Goal: Task Accomplishment & Management: Use online tool/utility

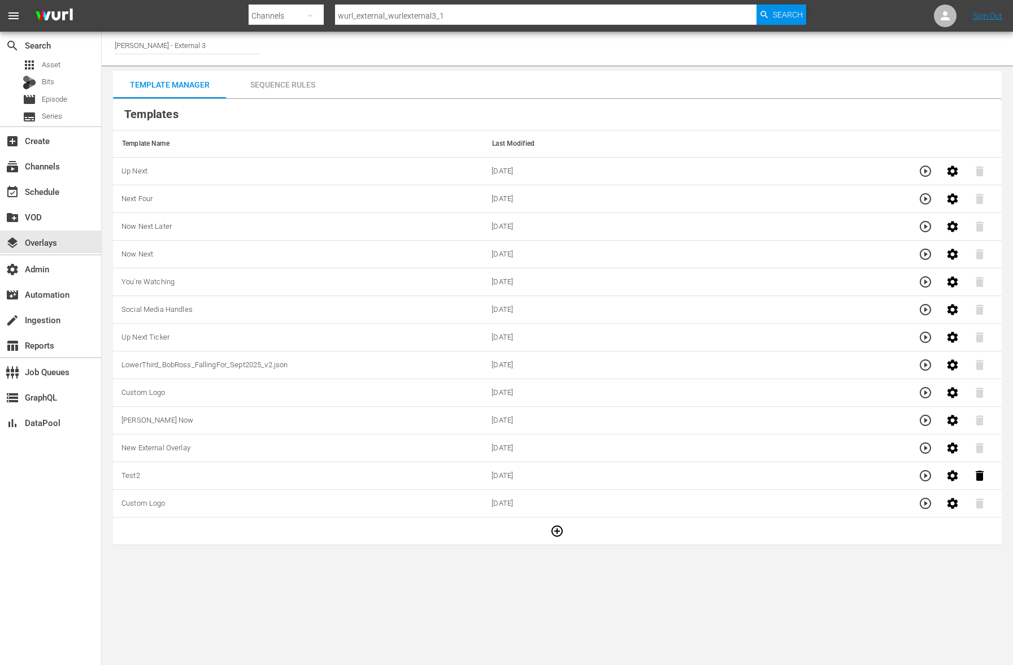
click at [276, 93] on div "Sequence Rules" at bounding box center [282, 84] width 113 height 27
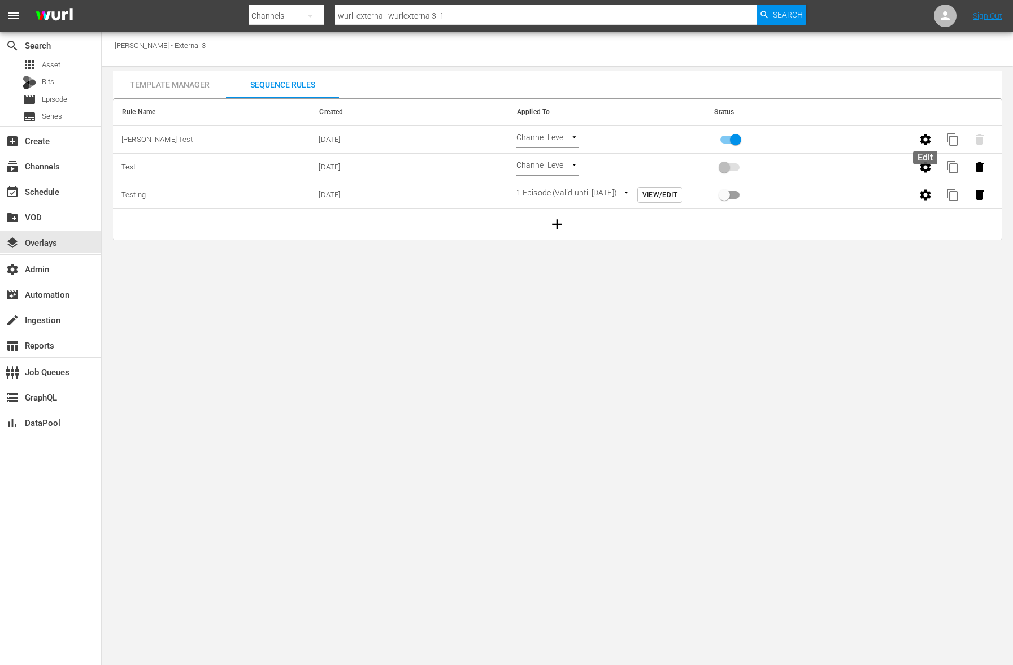
click at [931, 138] on icon "button" at bounding box center [925, 140] width 14 height 14
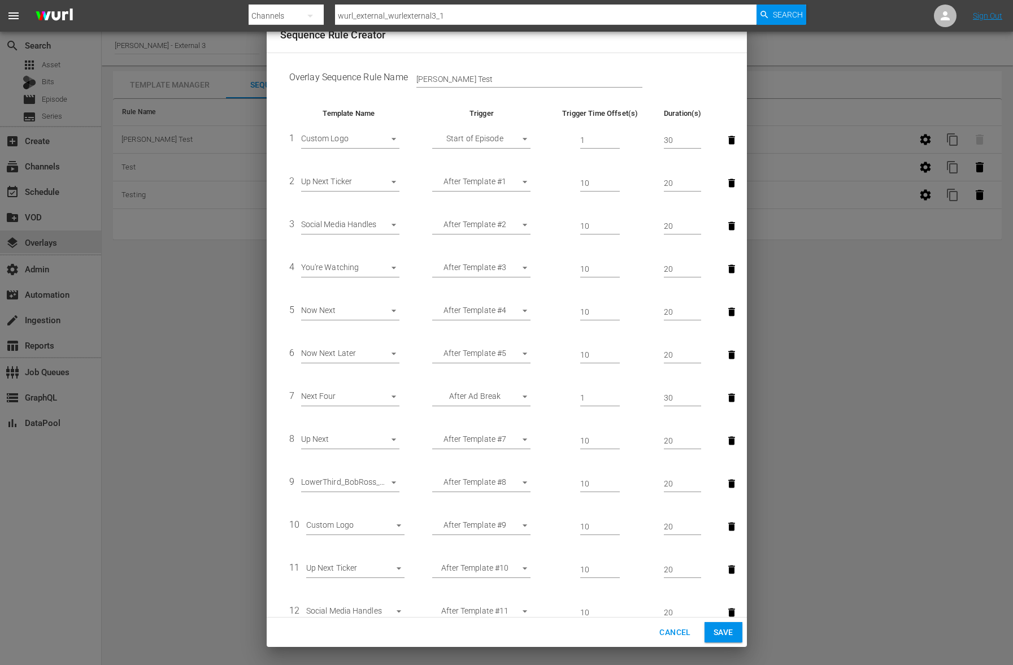
click at [239, 367] on div "Sequence Rule Creator Overlay Sequence Rule Name Wurl Test Template Name Trigge…" at bounding box center [506, 332] width 1013 height 665
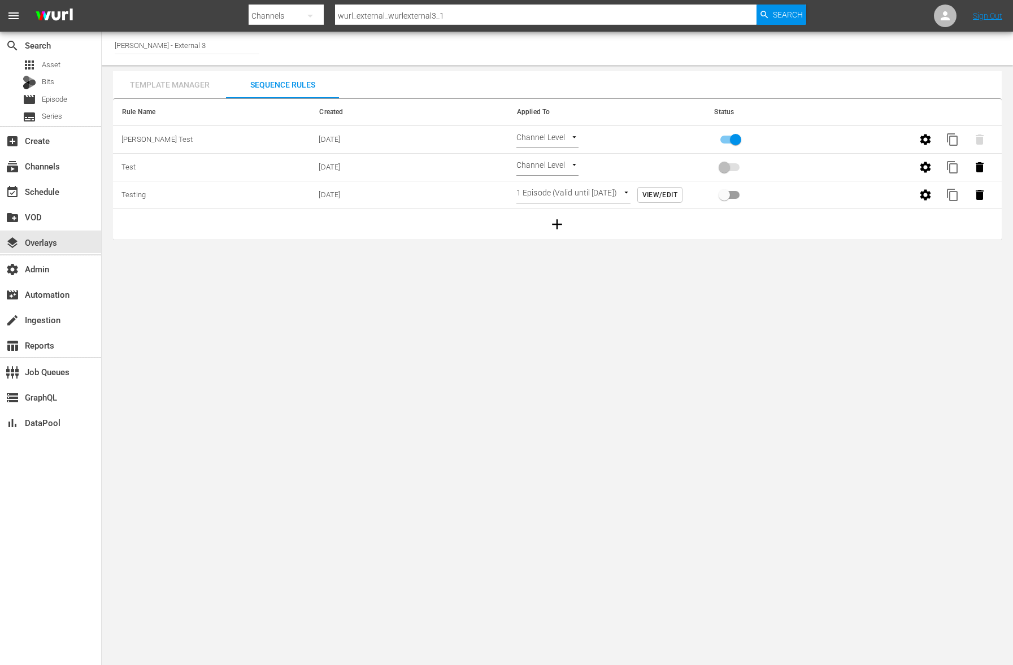
click at [183, 89] on div "Template Manager" at bounding box center [169, 84] width 113 height 27
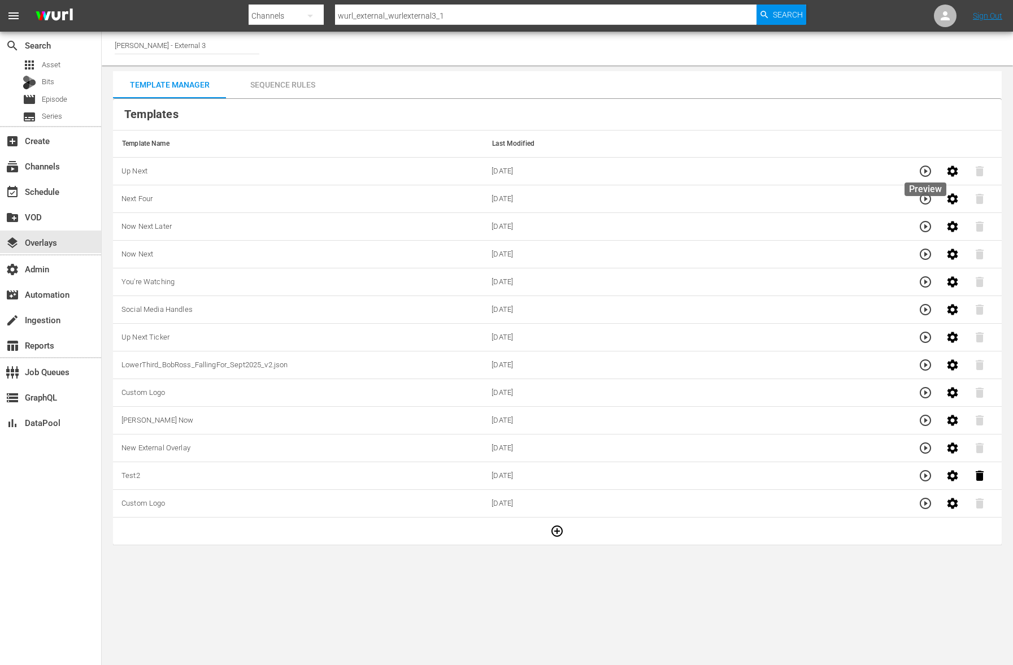
click at [920, 176] on icon "button" at bounding box center [925, 171] width 14 height 14
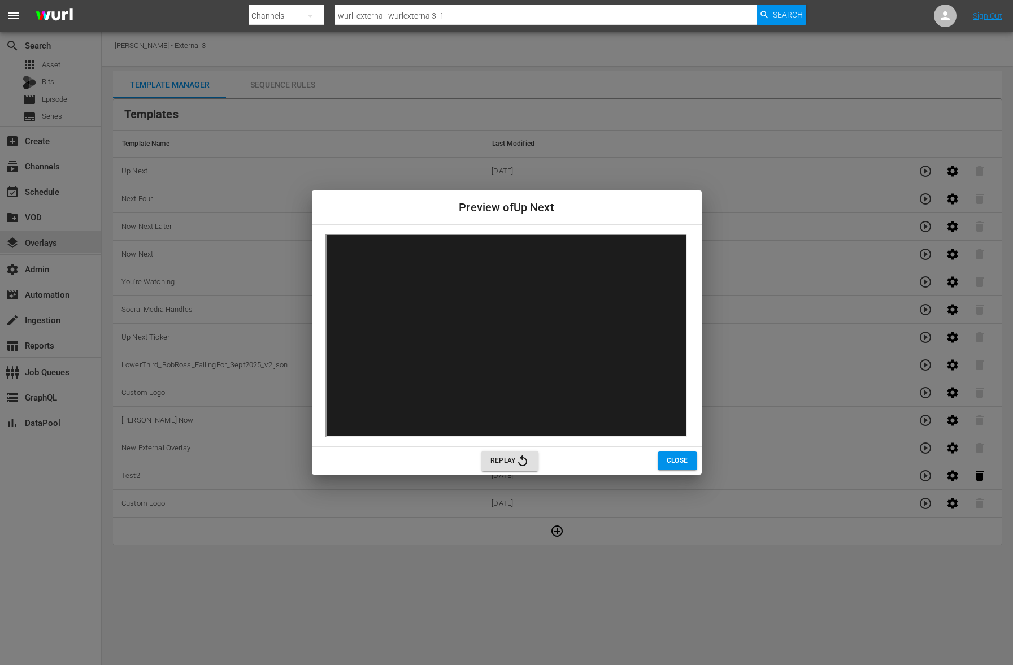
click at [513, 574] on div "Preview of Up Next Replay Close" at bounding box center [506, 332] width 1013 height 665
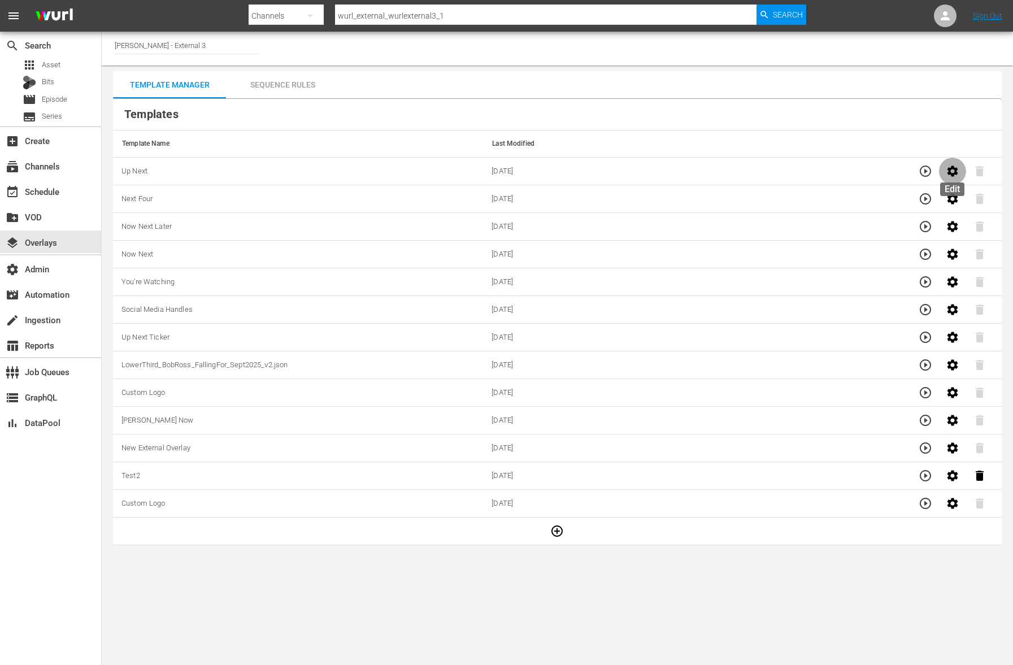
click at [946, 175] on icon "button" at bounding box center [953, 171] width 14 height 14
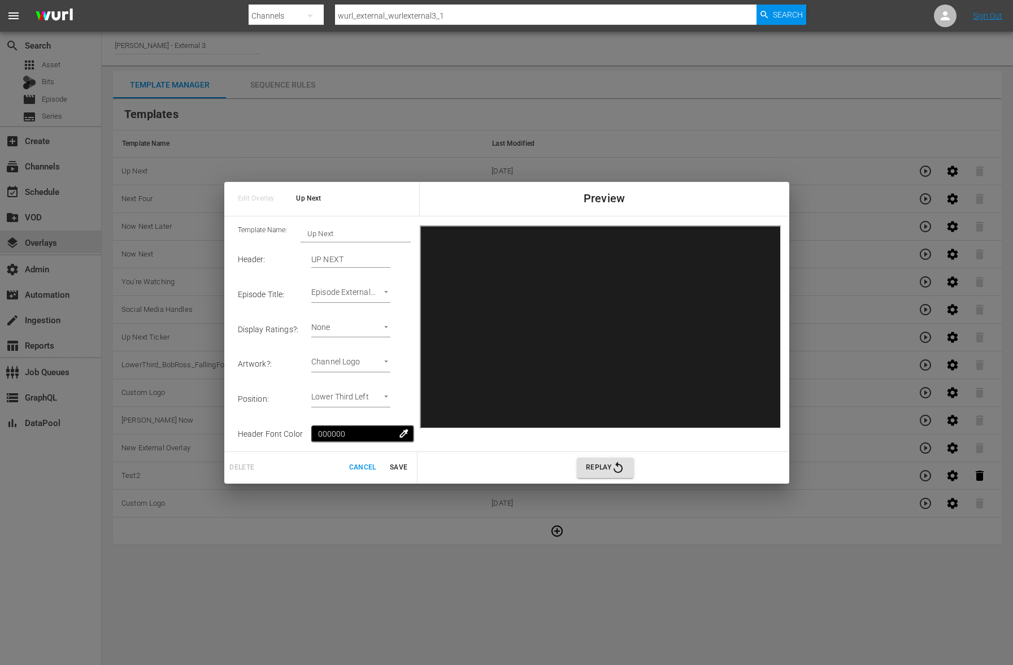
click at [361, 471] on span "Cancel" at bounding box center [362, 467] width 27 height 12
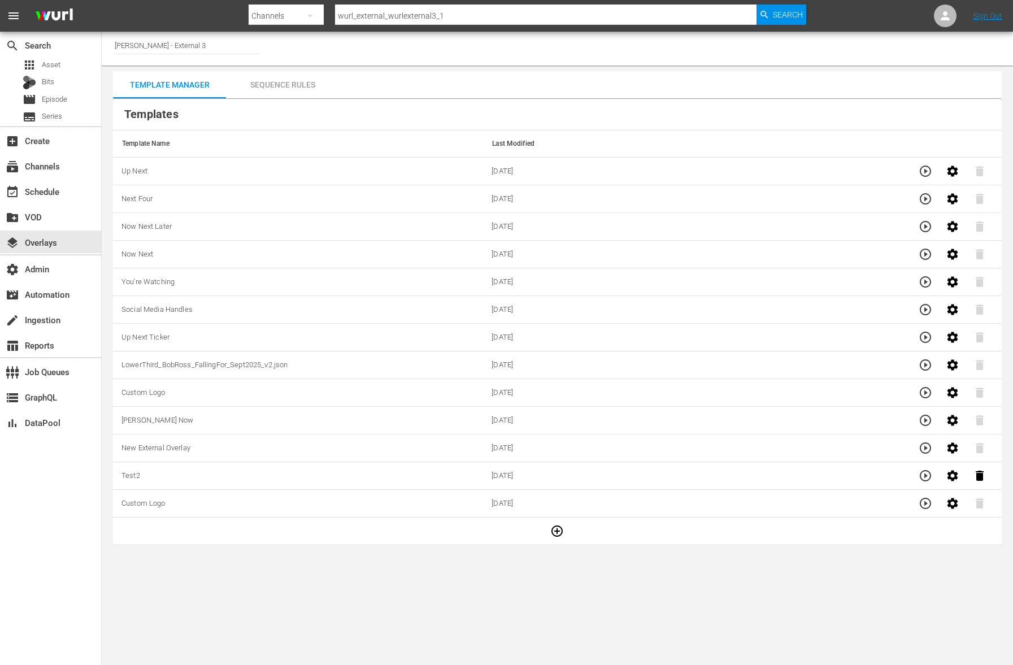
click at [268, 89] on div "Sequence Rules" at bounding box center [282, 84] width 113 height 27
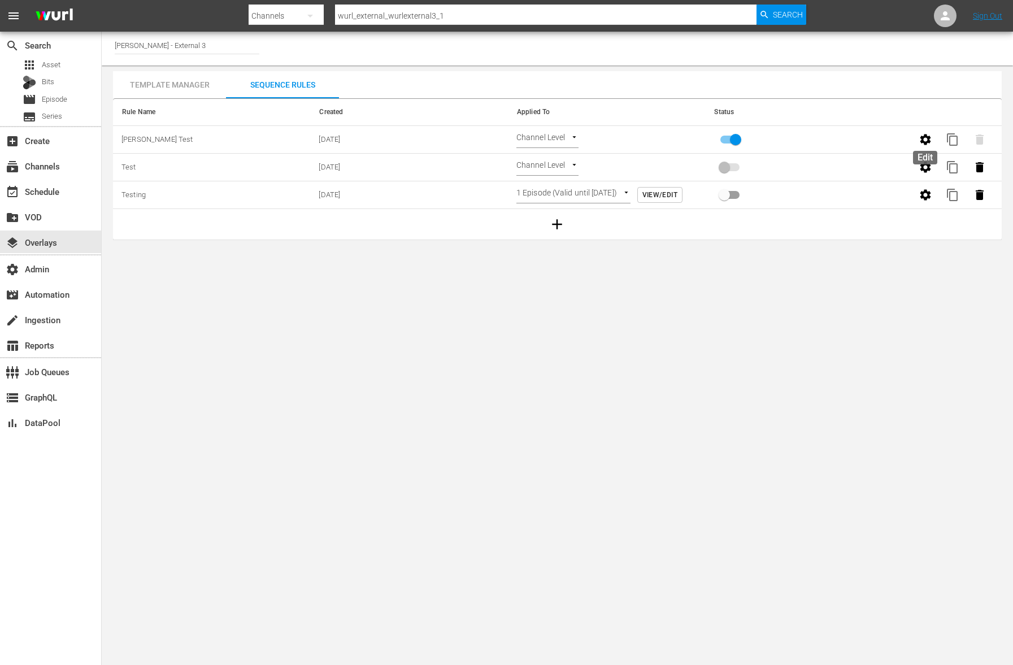
click at [932, 145] on button "button" at bounding box center [925, 139] width 27 height 27
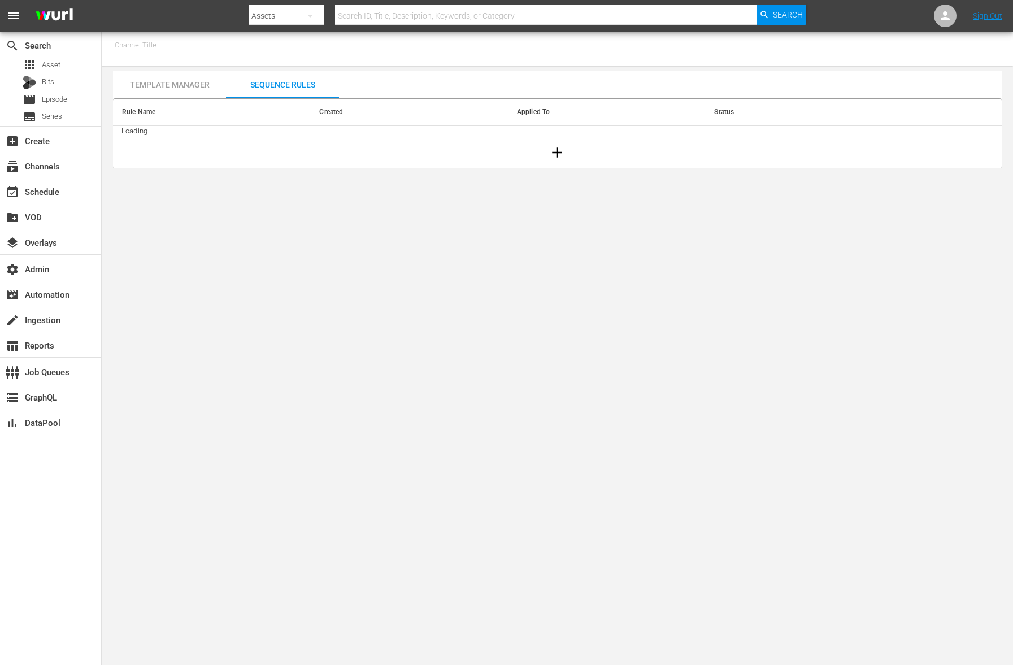
type input "[PERSON_NAME] - External 3 (2045)"
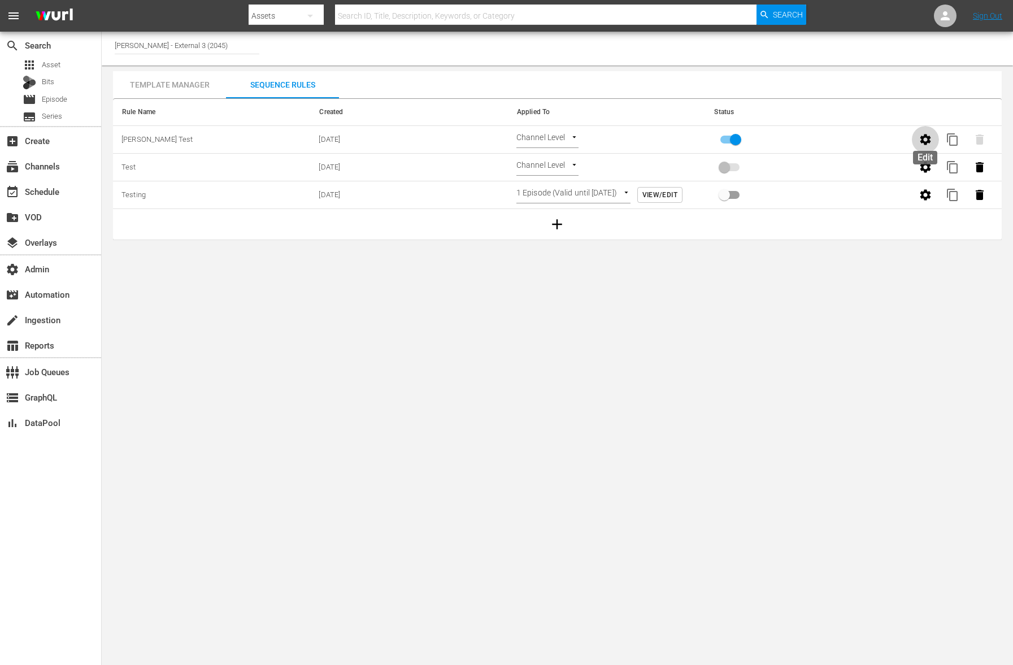
click at [928, 147] on button "button" at bounding box center [925, 139] width 27 height 27
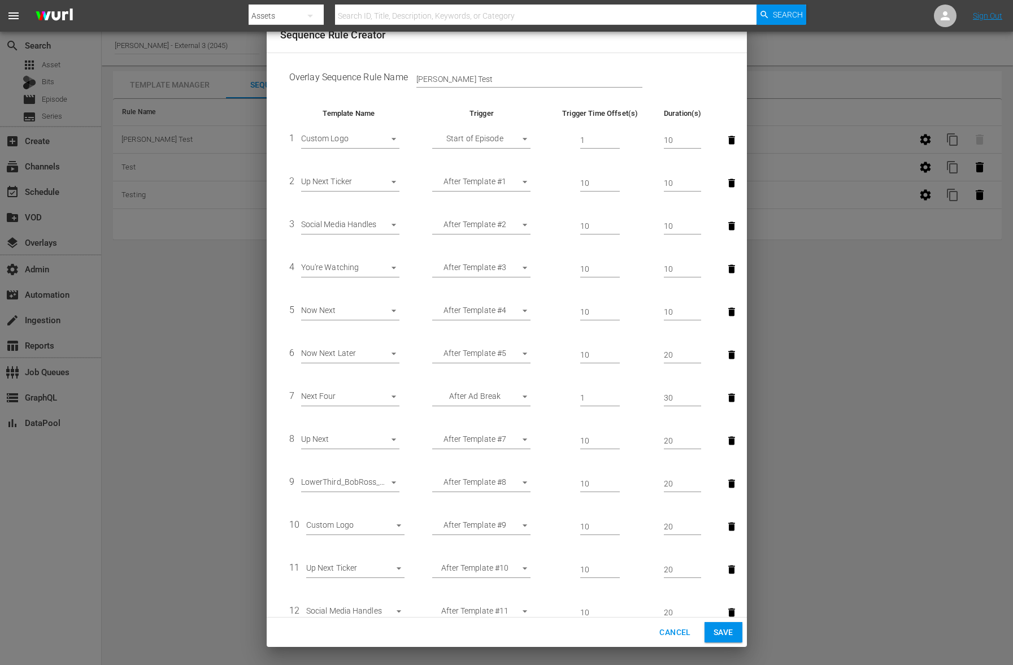
click at [681, 631] on span "Cancel" at bounding box center [674, 632] width 31 height 14
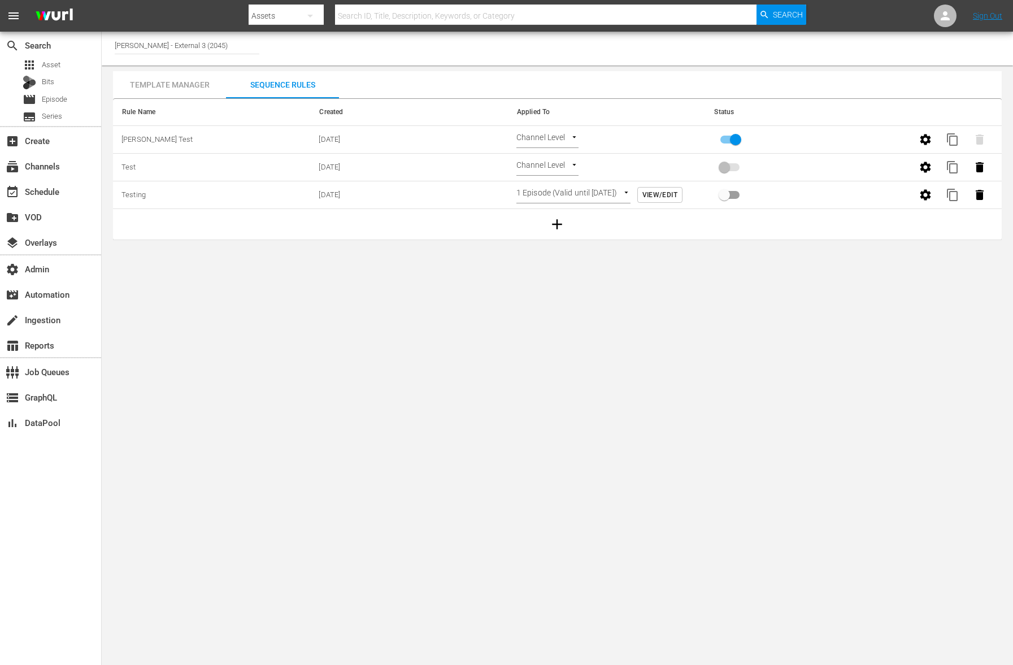
click at [918, 141] on icon "button" at bounding box center [925, 140] width 14 height 14
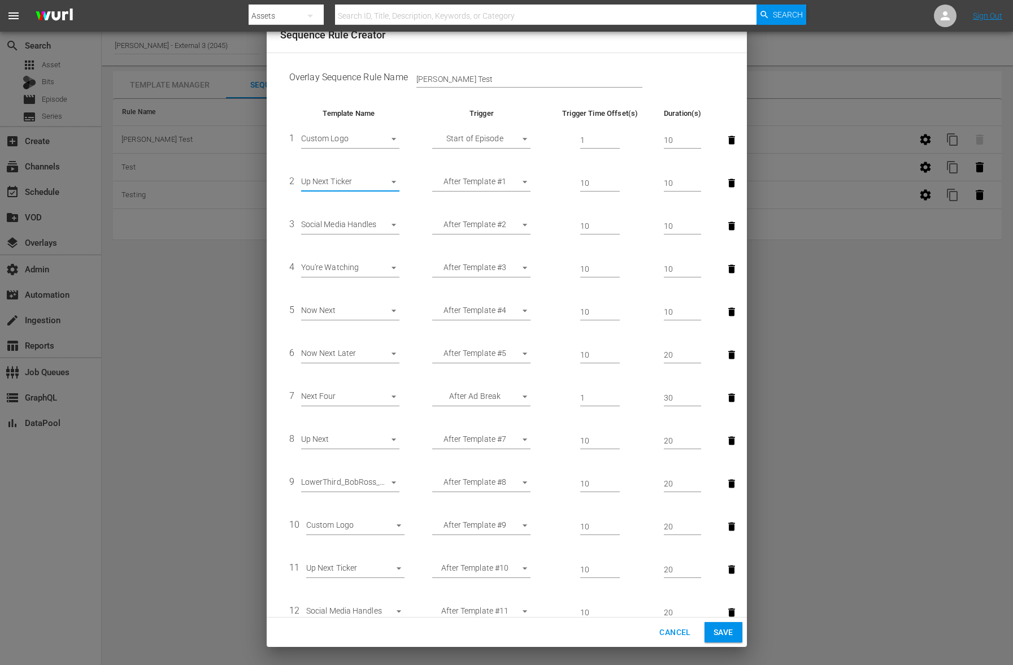
click at [419, 136] on td "Start of Episode START_OF_EPISODE" at bounding box center [481, 140] width 128 height 43
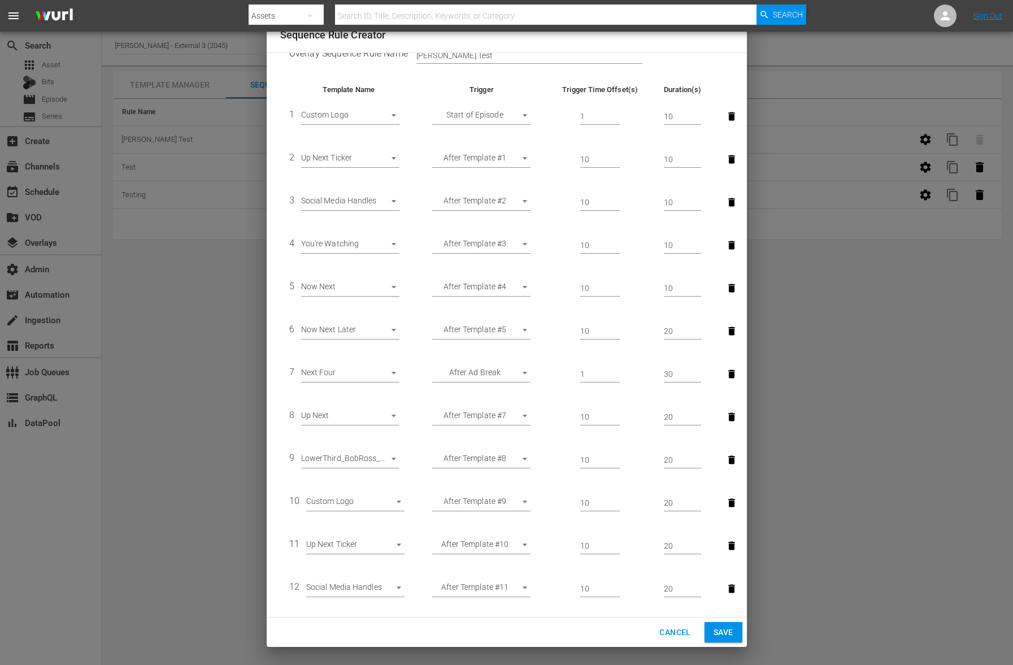
scroll to position [43, 0]
